Goal: Task Accomplishment & Management: Use online tool/utility

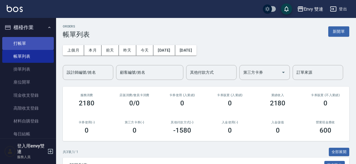
scroll to position [88, 0]
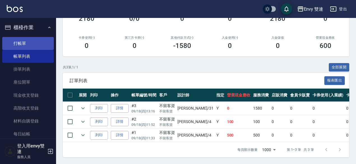
click at [31, 40] on link "打帳單" at bounding box center [28, 43] width 52 height 13
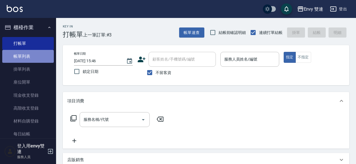
click at [40, 50] on link "帳單列表" at bounding box center [28, 56] width 52 height 13
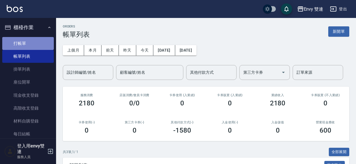
click at [34, 46] on link "打帳單" at bounding box center [28, 43] width 52 height 13
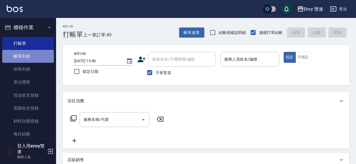
click at [49, 55] on link "帳單列表" at bounding box center [28, 56] width 52 height 13
click at [43, 51] on link "帳單列表" at bounding box center [28, 56] width 52 height 13
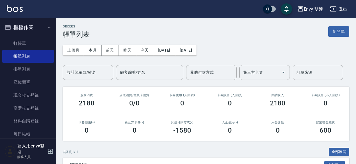
drag, startPoint x: 41, startPoint y: 69, endPoint x: 102, endPoint y: 24, distance: 75.7
click at [102, 24] on div "ORDERS 帳單列表 新開單 上個月 本月 [DATE] [DATE] [DATE] [DATE] [DATE] 設計師編號/姓名 設計師編號/姓名 顧客編…" at bounding box center [206, 133] width 300 height 231
